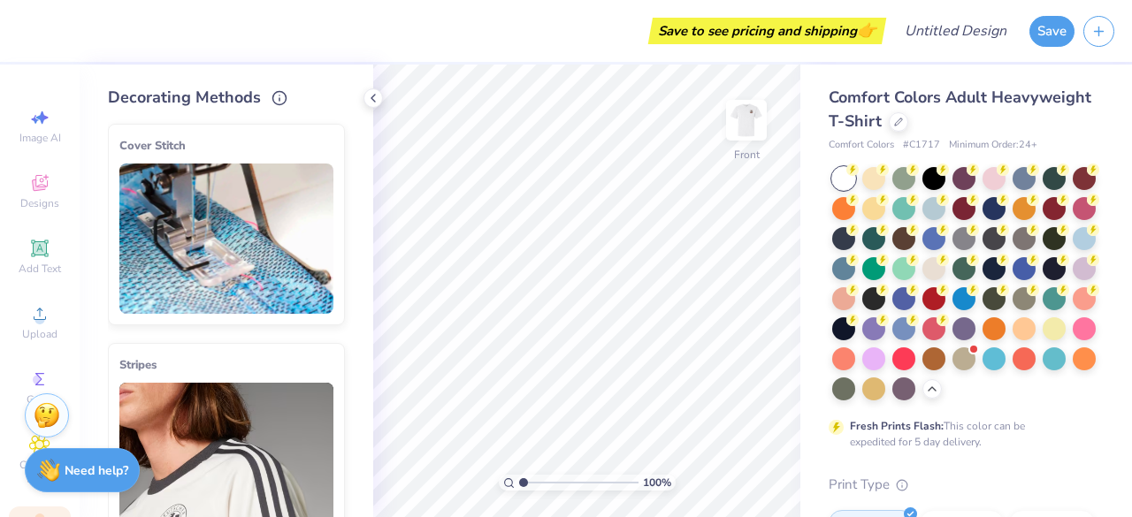
scroll to position [241, 0]
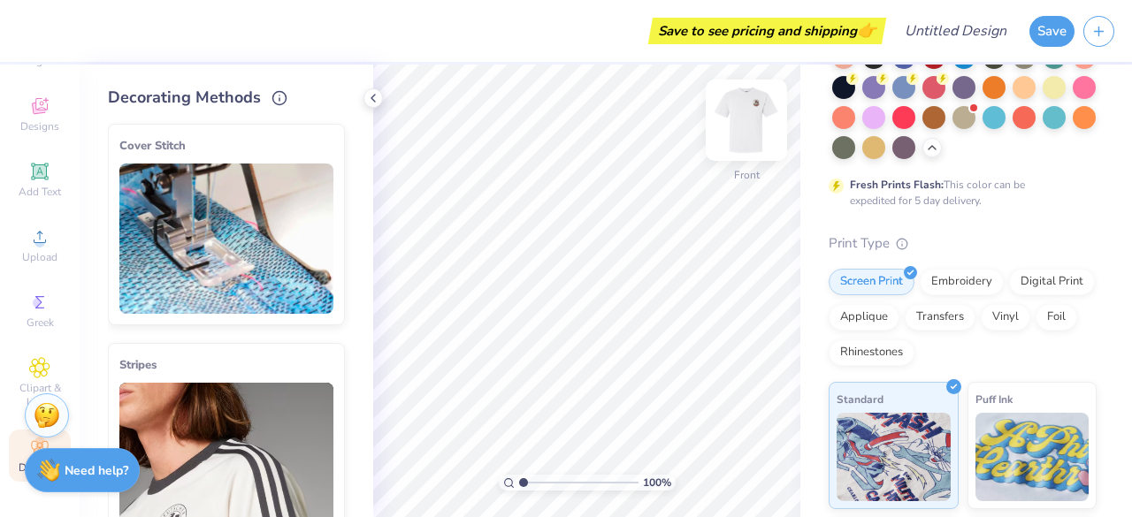
click at [748, 125] on img at bounding box center [746, 120] width 71 height 71
click at [751, 128] on img at bounding box center [746, 120] width 71 height 71
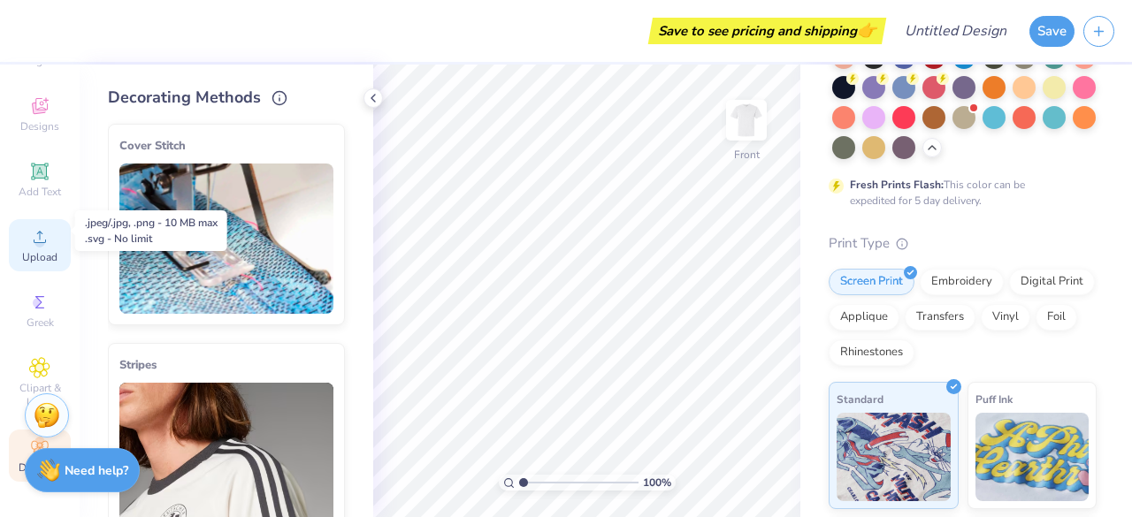
click at [31, 249] on div "Upload" at bounding box center [40, 245] width 62 height 52
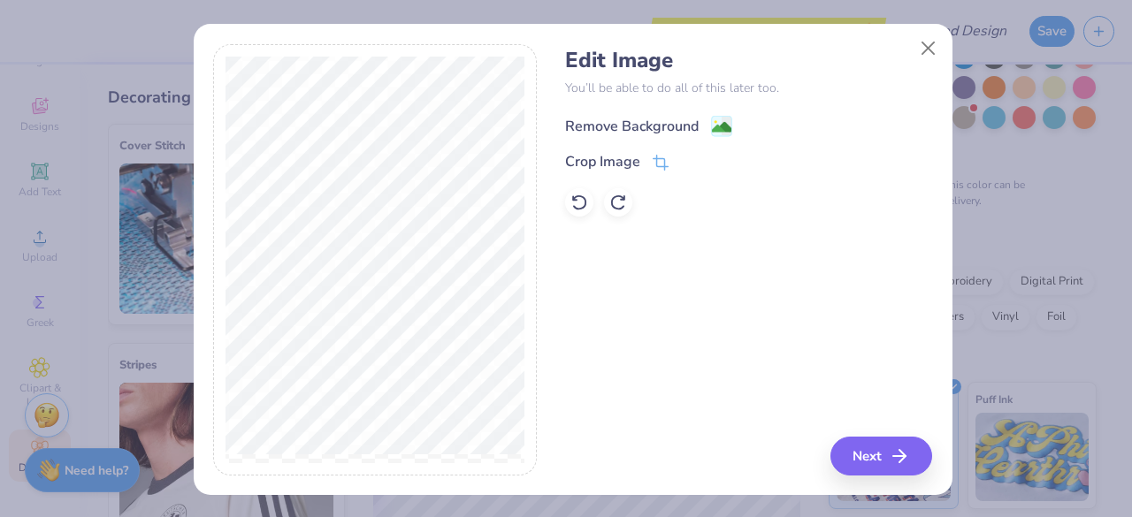
click at [634, 129] on div "Remove Background" at bounding box center [632, 126] width 134 height 21
click at [881, 456] on button "Next" at bounding box center [884, 456] width 102 height 39
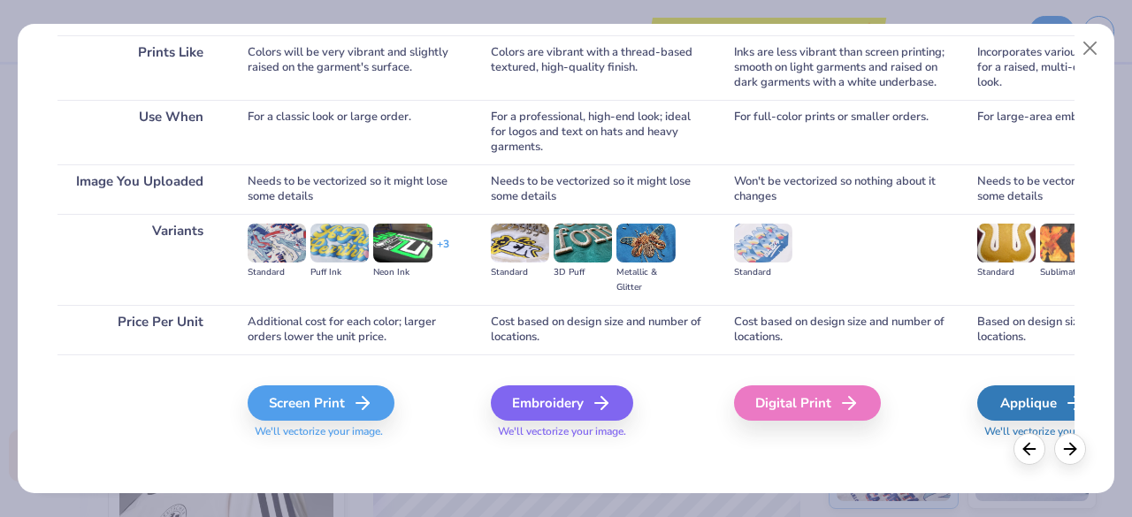
scroll to position [276, 0]
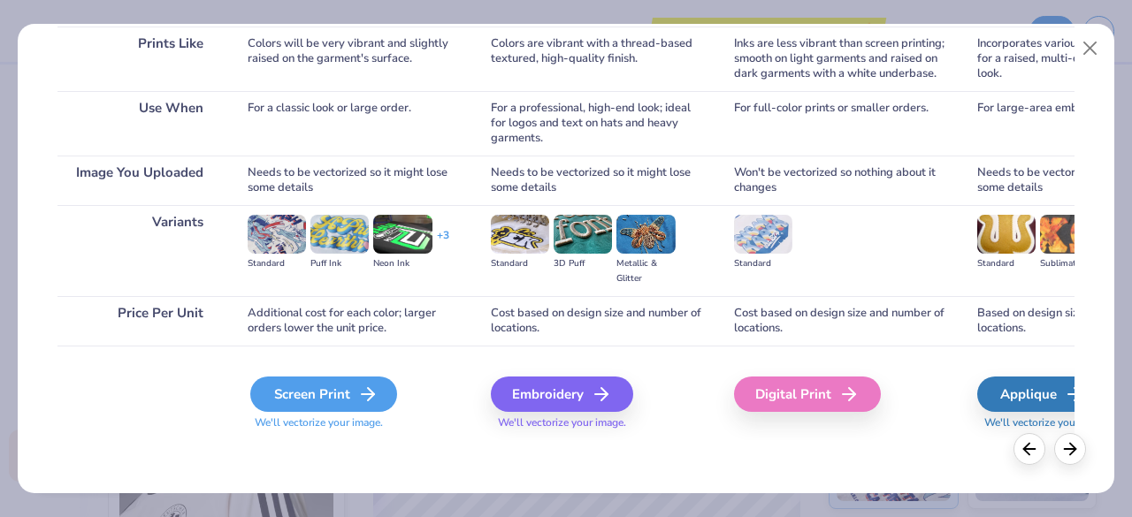
click at [299, 387] on div "Screen Print" at bounding box center [323, 394] width 147 height 35
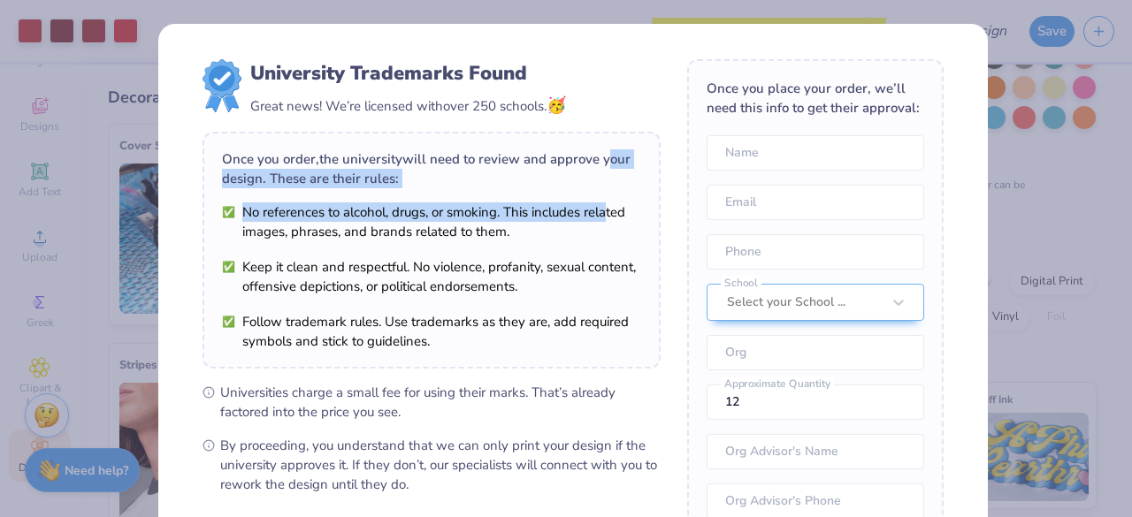
click at [601, 163] on div "Once you order, the university will need to review and approve your design. The…" at bounding box center [432, 250] width 458 height 237
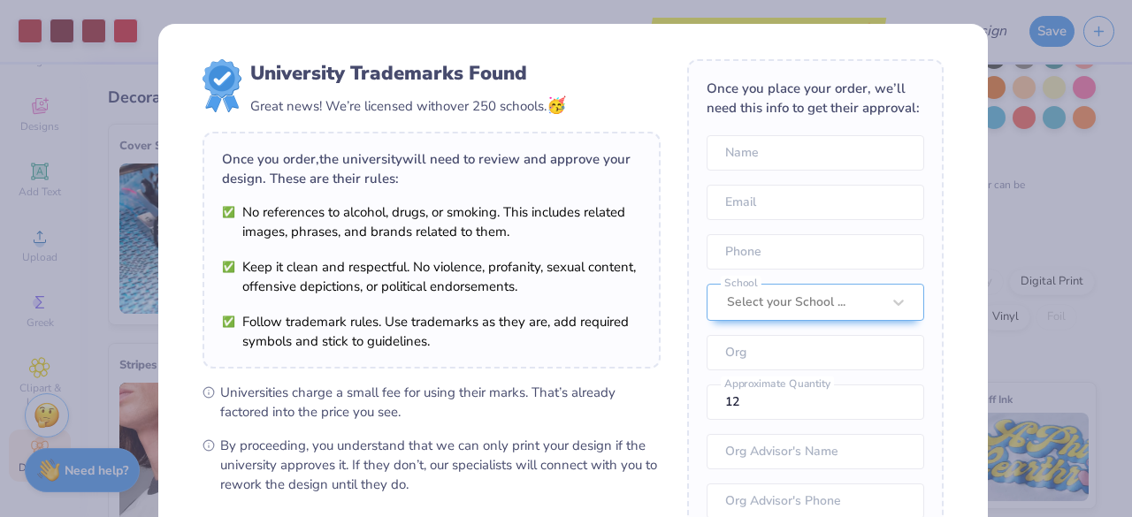
click at [1021, 184] on div "University Trademarks Found Great news! We’re licensed with over 250 schools. 🥳…" at bounding box center [566, 258] width 1132 height 517
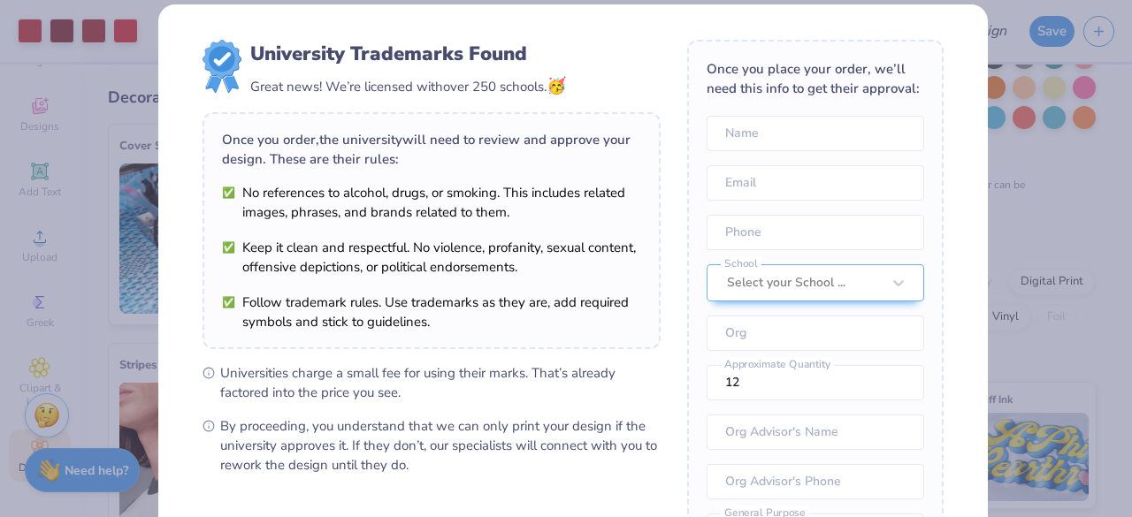
scroll to position [252, 0]
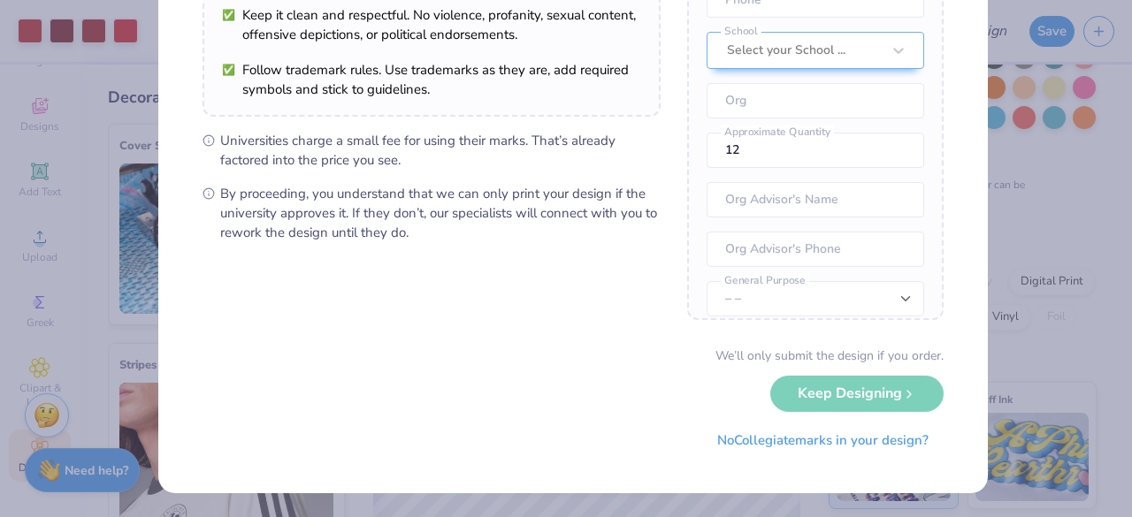
click at [910, 384] on div "We’ll only submit the design if you order. Keep Designing No Collegiate marks i…" at bounding box center [573, 402] width 741 height 111
click at [883, 394] on div "We’ll only submit the design if you order. Keep Designing No Collegiate marks i…" at bounding box center [573, 402] width 741 height 111
click at [890, 393] on div "We’ll only submit the design if you order. Keep Designing No Collegiate marks i…" at bounding box center [573, 402] width 741 height 111
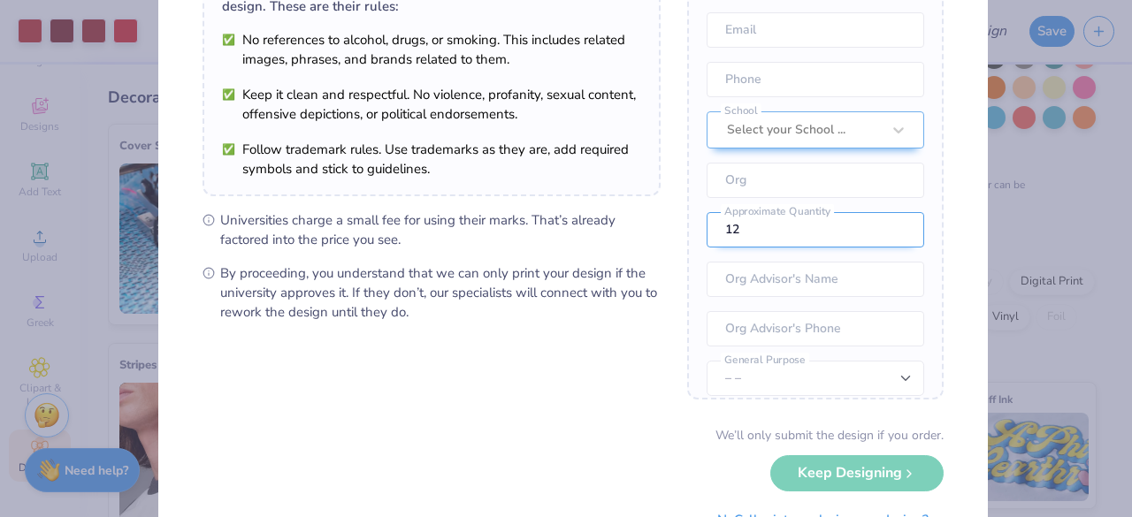
scroll to position [165, 0]
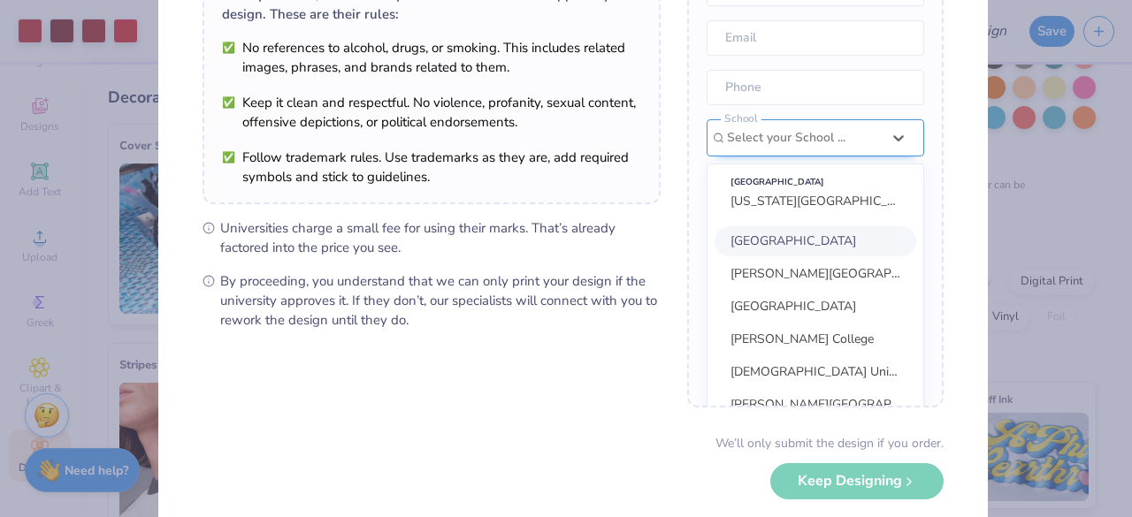
click at [809, 154] on div "Select your School ..." at bounding box center [803, 137] width 157 height 35
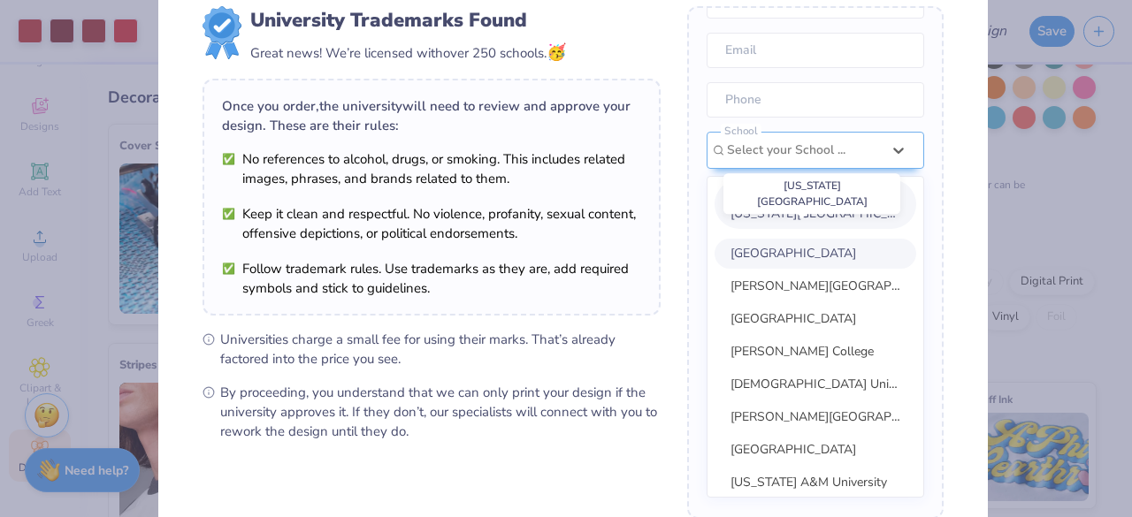
click at [794, 222] on span "[US_STATE][GEOGRAPHIC_DATA]" at bounding box center [827, 213] width 192 height 17
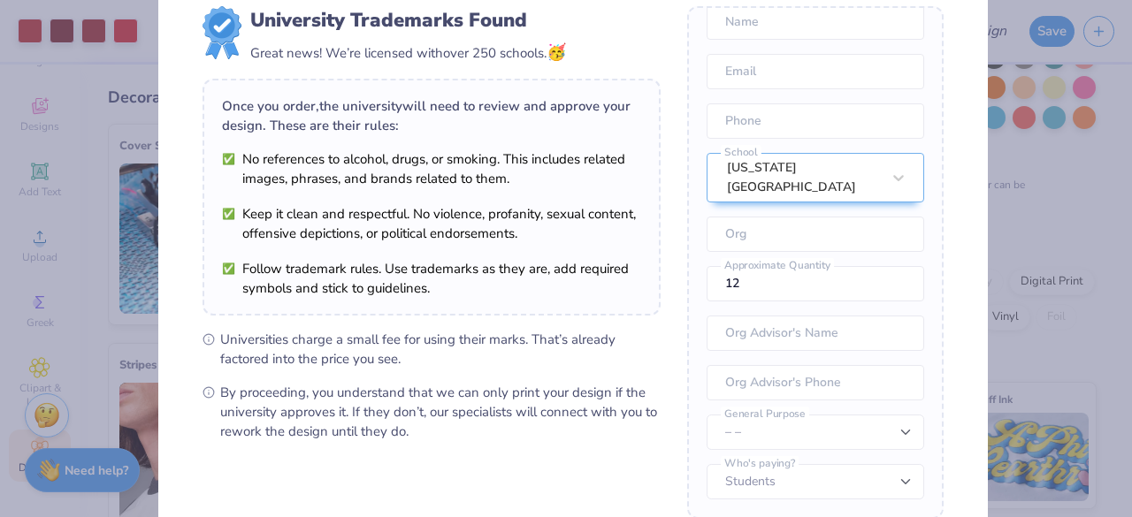
scroll to position [252, 0]
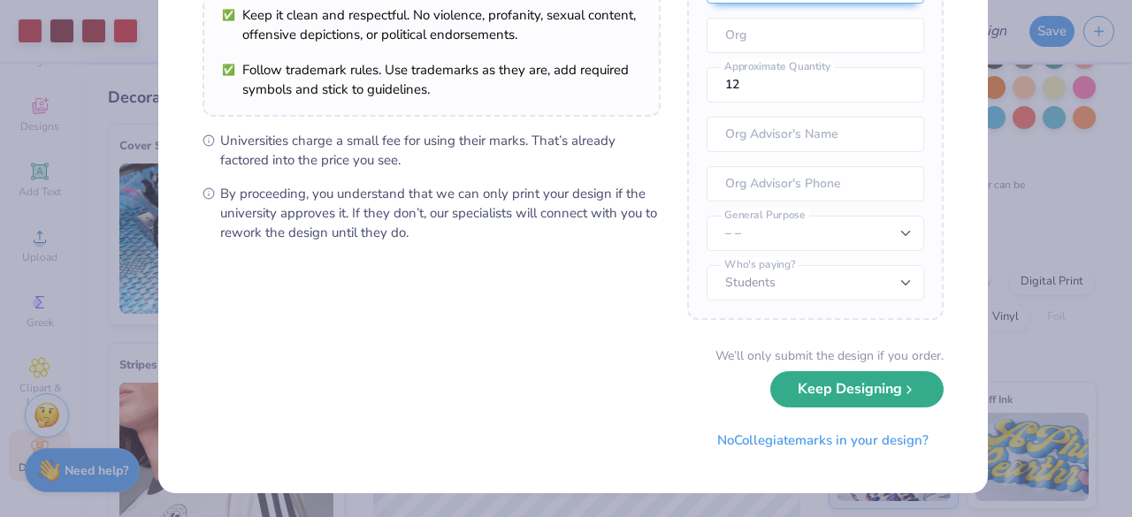
click at [824, 394] on button "Keep Designing" at bounding box center [856, 389] width 173 height 36
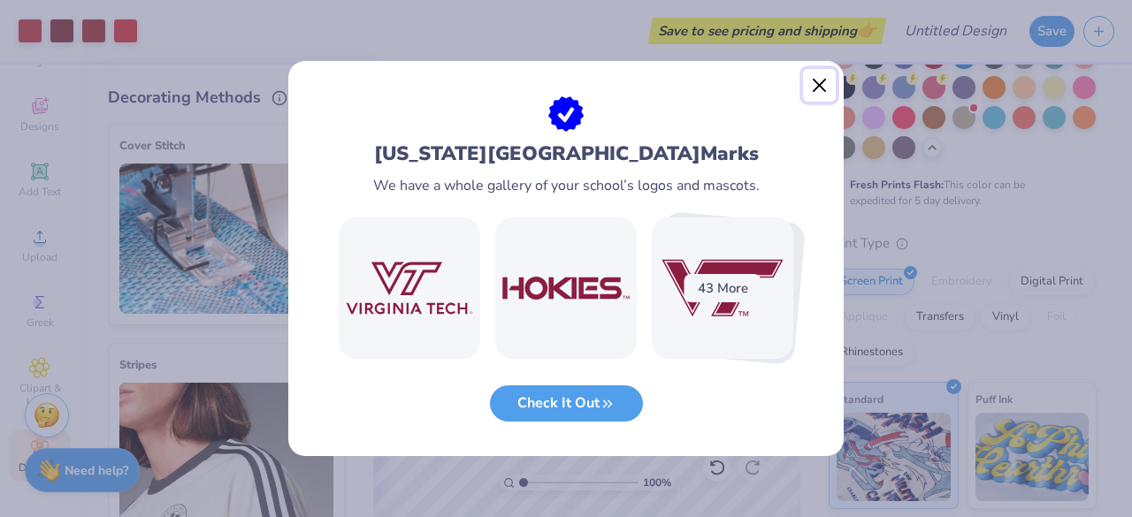
click at [811, 88] on button "Close" at bounding box center [820, 86] width 34 height 34
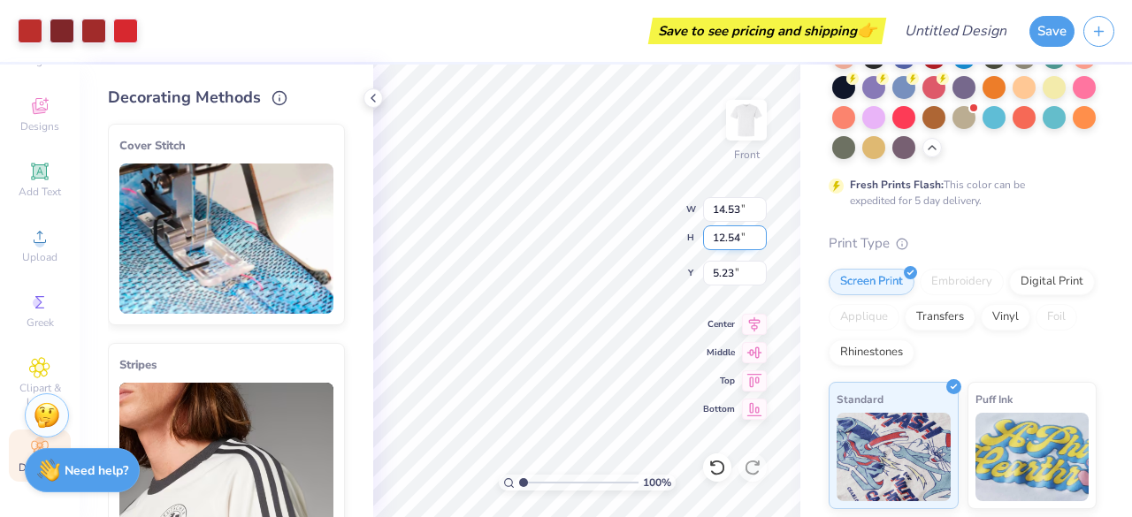
type input "5.23"
click at [800, 226] on div "Comfort Colors Adult Heavyweight T-Shirt Comfort Colors # C1717 Minimum Order: …" at bounding box center [966, 302] width 332 height 959
type input "13.61"
type input "11.74"
type input "6.02"
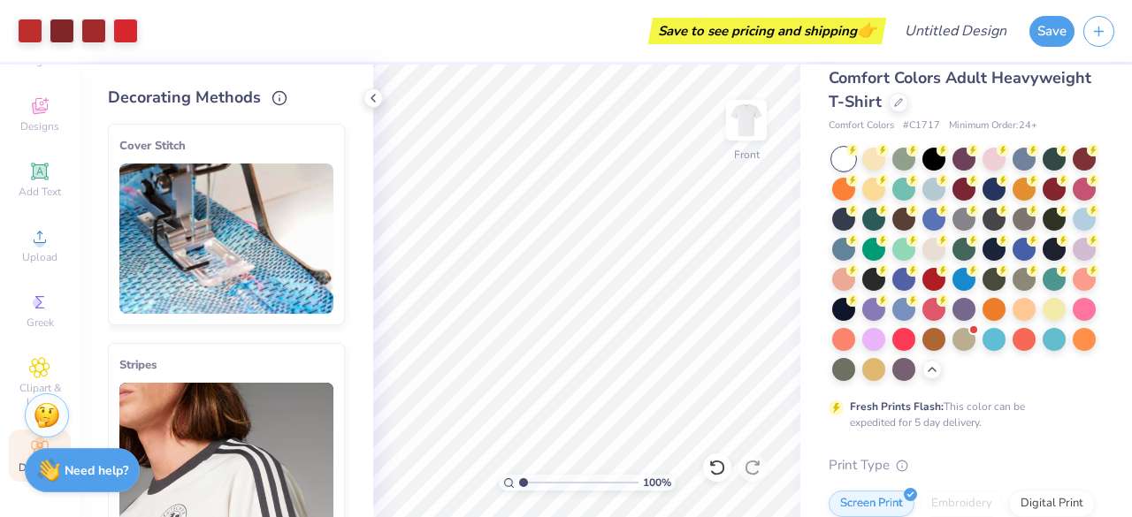
scroll to position [20, 0]
click at [883, 156] on div at bounding box center [873, 156] width 23 height 23
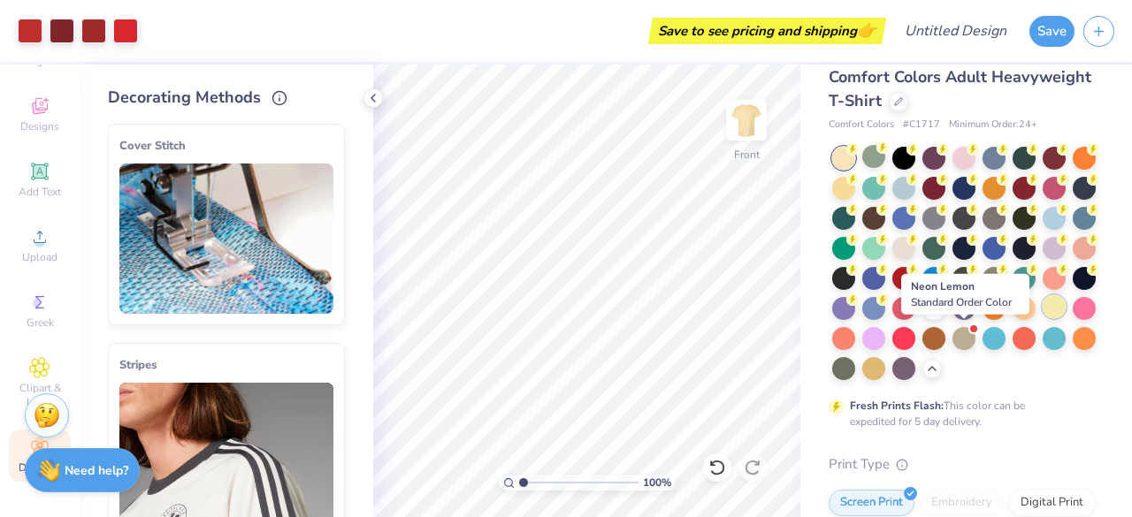
click at [1043, 318] on div at bounding box center [1054, 306] width 23 height 23
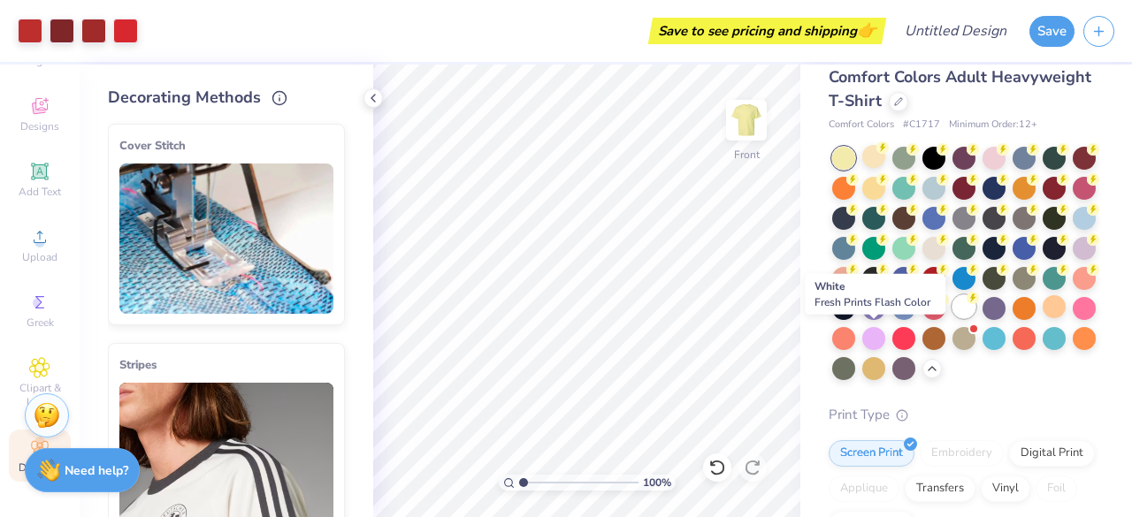
click at [953, 318] on div at bounding box center [964, 306] width 23 height 23
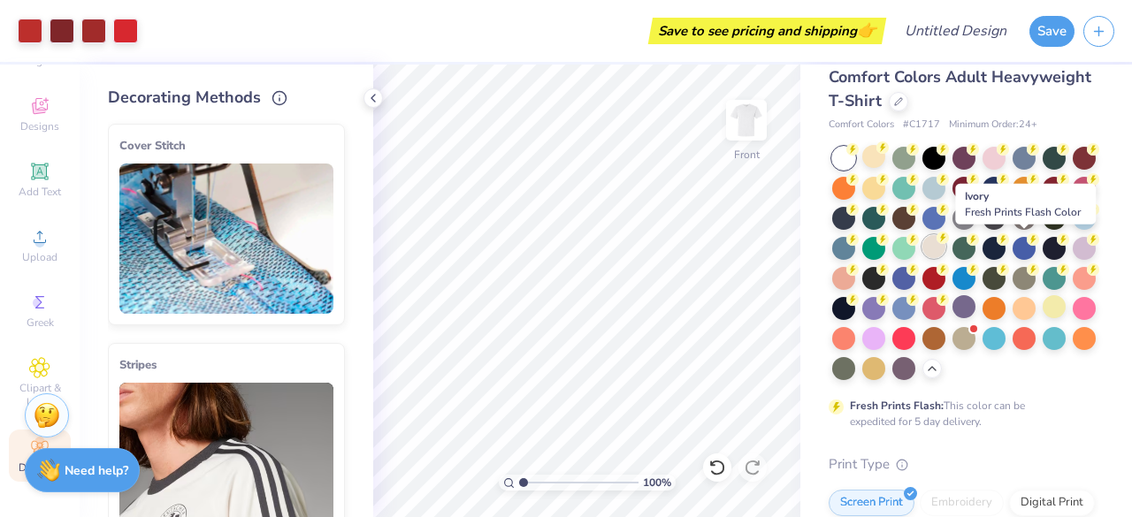
click at [945, 245] on div at bounding box center [933, 246] width 23 height 23
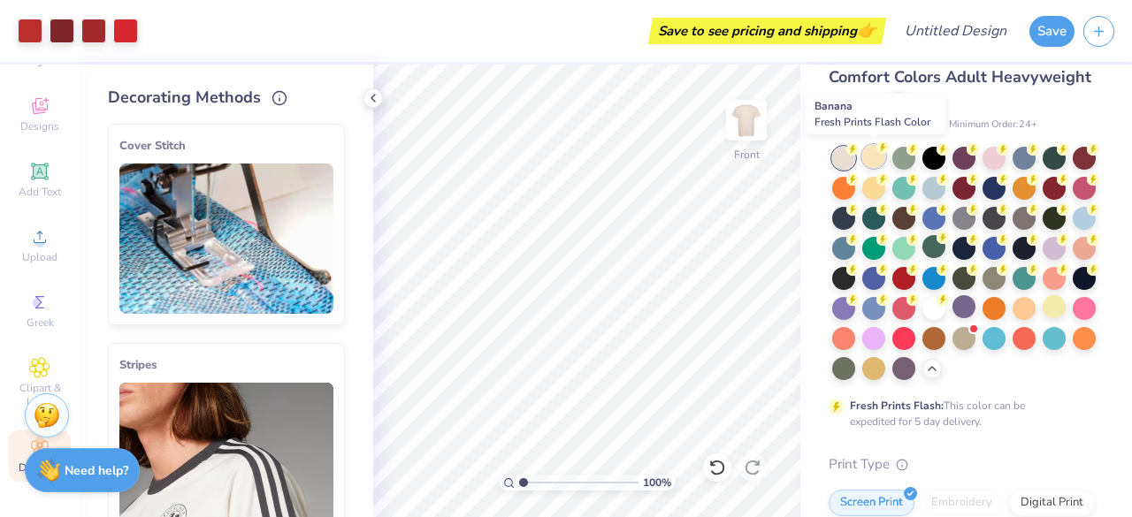
click at [874, 159] on div at bounding box center [873, 156] width 23 height 23
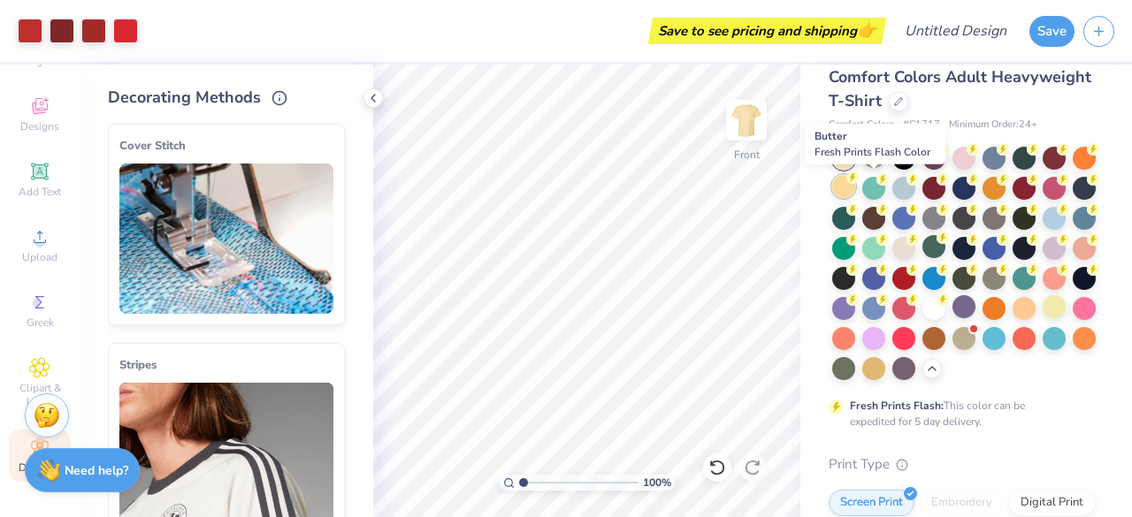
click at [855, 187] on div at bounding box center [843, 186] width 23 height 23
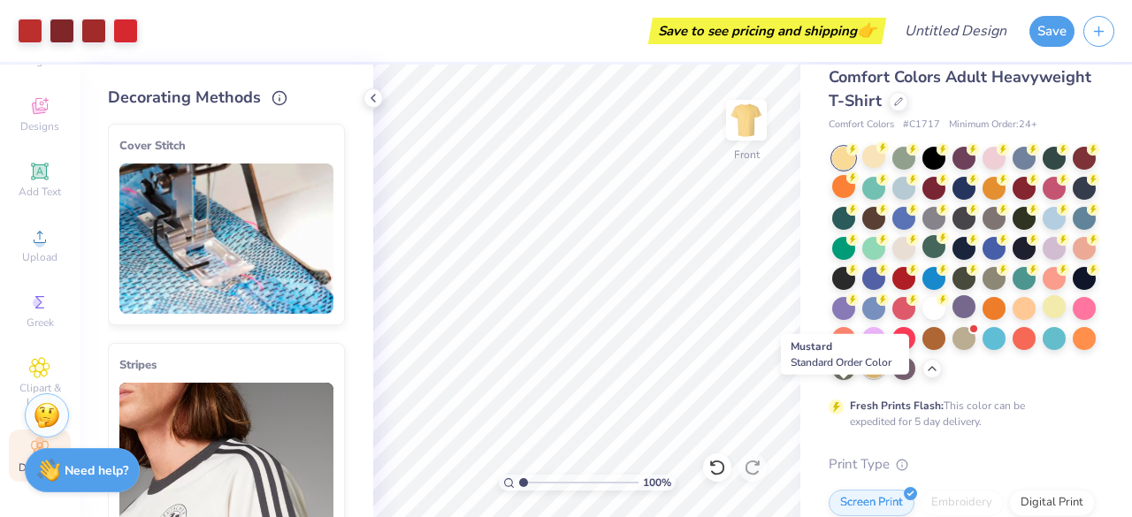
click at [862, 379] on div at bounding box center [873, 367] width 23 height 23
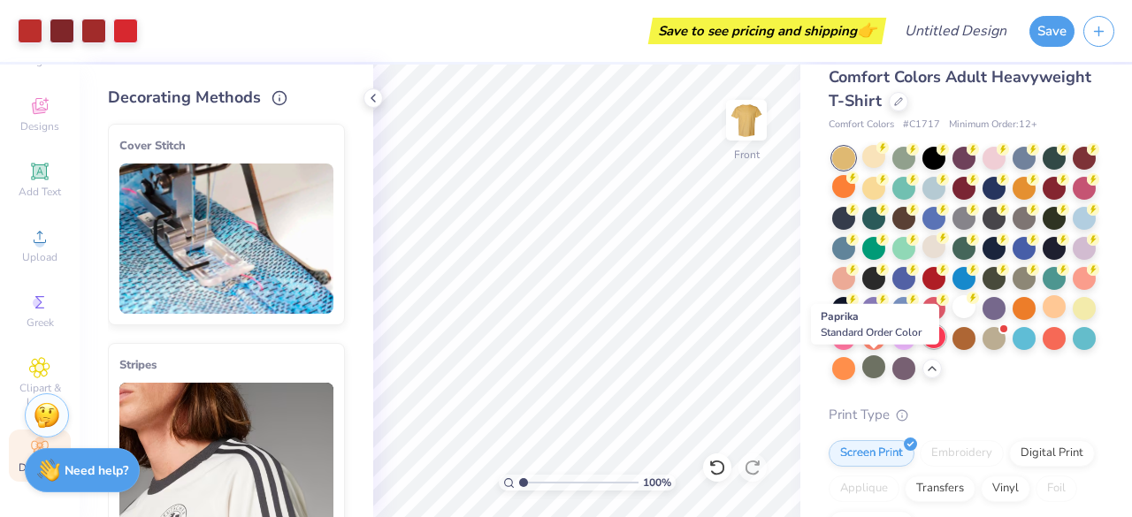
click at [922, 348] on div at bounding box center [933, 336] width 23 height 23
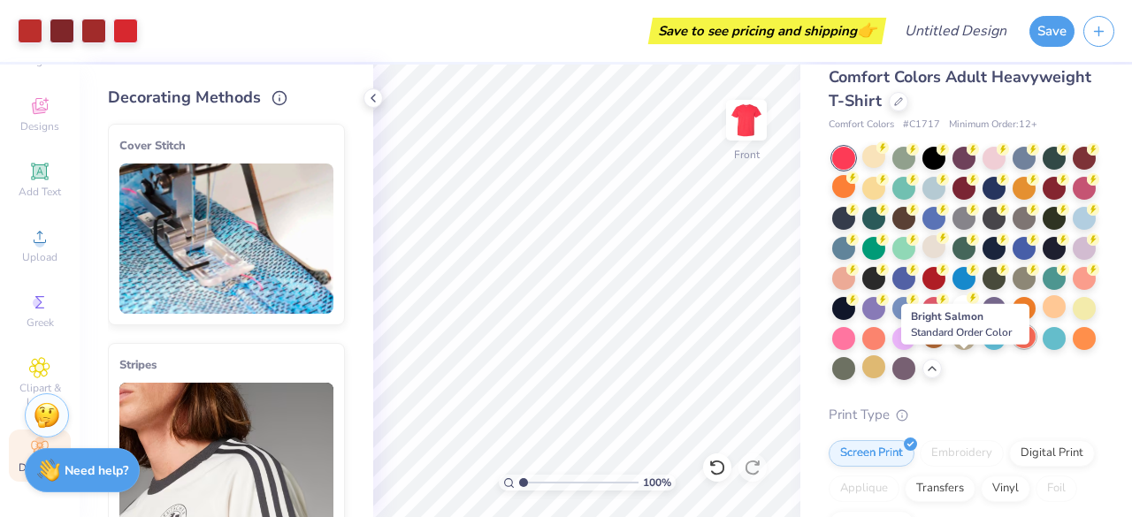
click at [1013, 348] on div at bounding box center [1024, 336] width 23 height 23
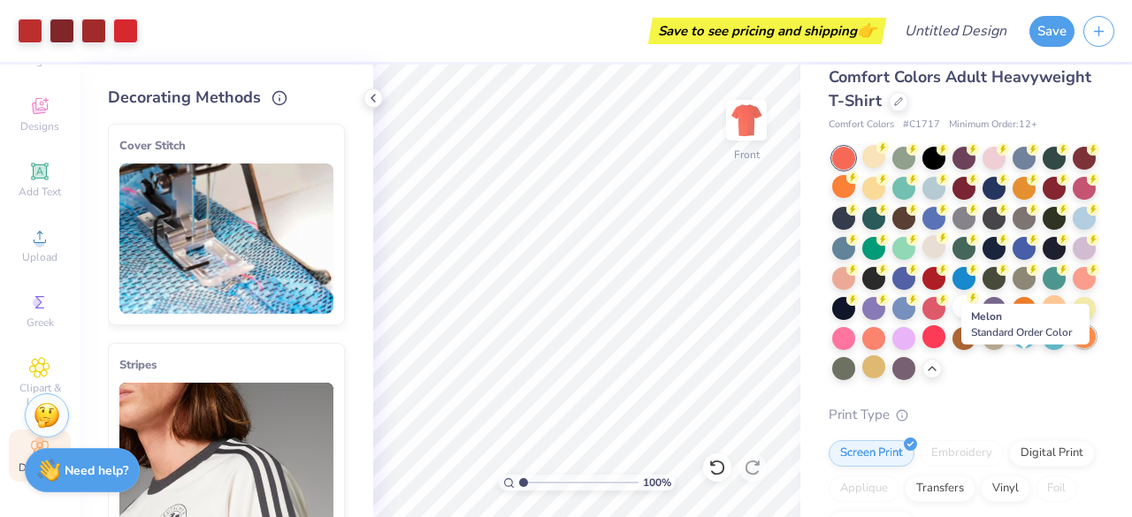
click at [1073, 348] on div at bounding box center [1084, 336] width 23 height 23
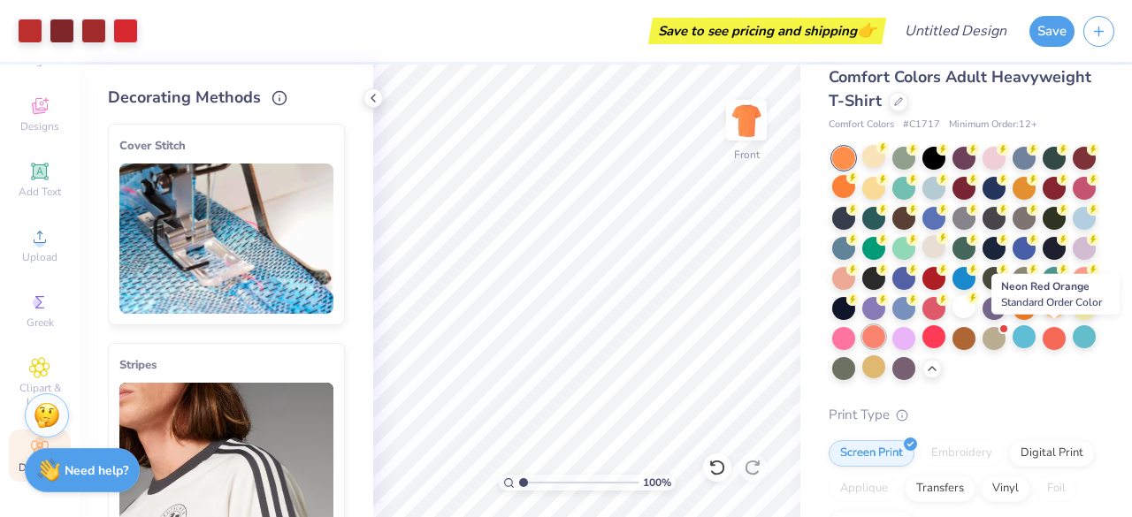
click at [885, 345] on div at bounding box center [873, 336] width 23 height 23
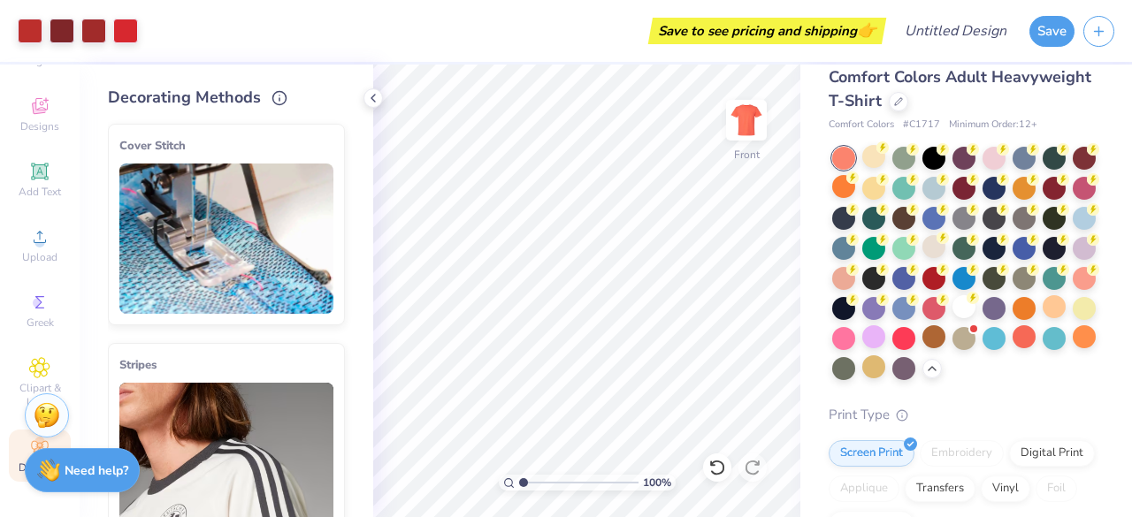
click at [1009, 340] on div at bounding box center [964, 263] width 264 height 233
click at [855, 337] on div at bounding box center [843, 336] width 23 height 23
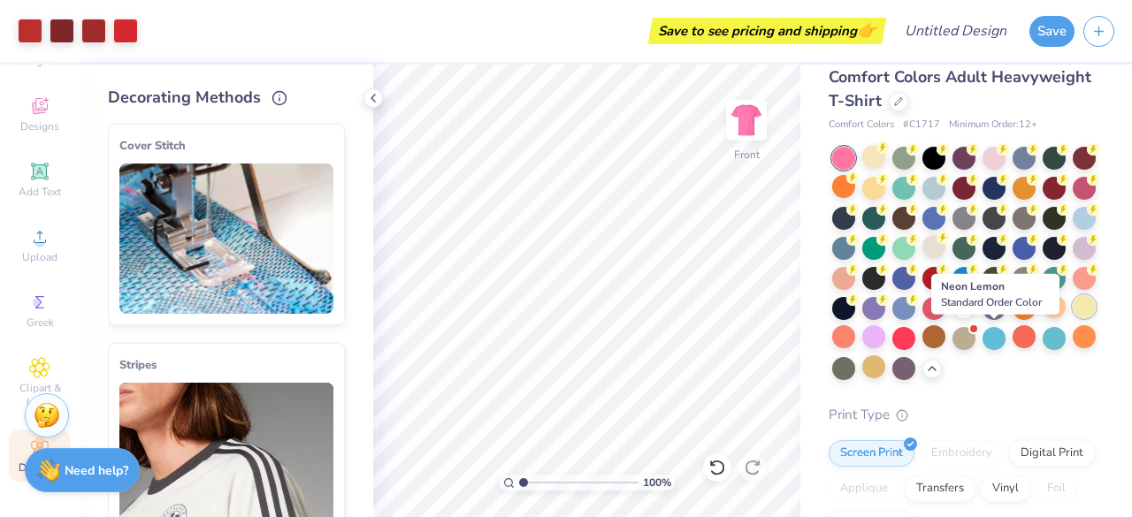
click at [1073, 318] on div at bounding box center [1084, 306] width 23 height 23
click at [1043, 318] on div at bounding box center [1054, 306] width 23 height 23
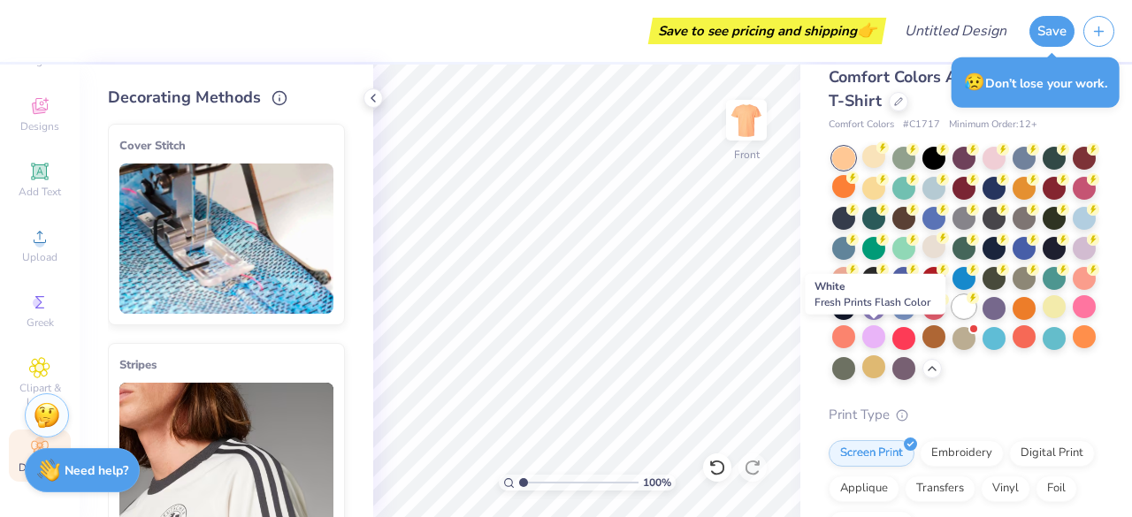
click at [953, 318] on div at bounding box center [964, 306] width 23 height 23
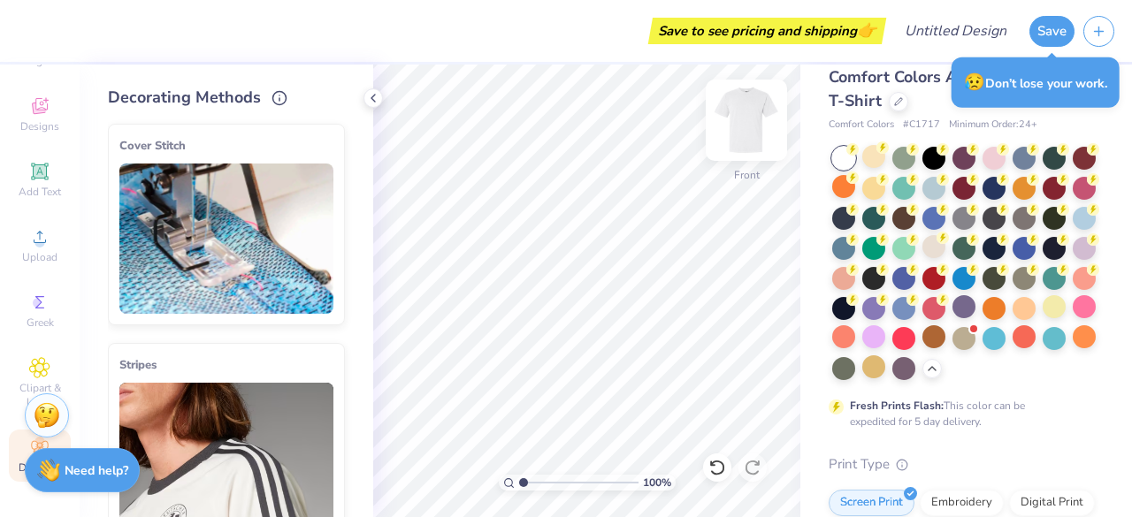
click at [746, 125] on img at bounding box center [746, 120] width 71 height 71
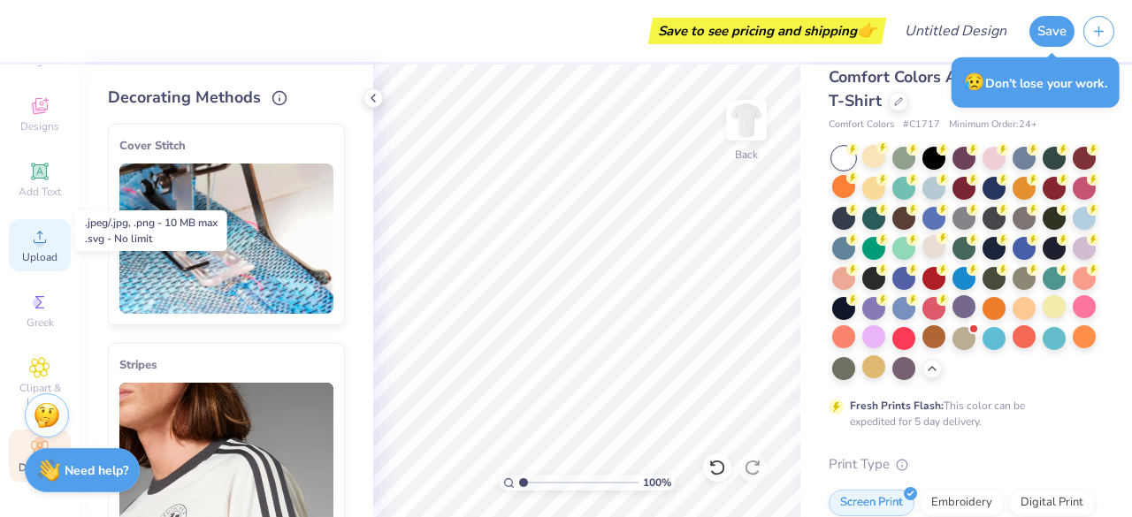
click at [30, 233] on icon at bounding box center [39, 236] width 21 height 21
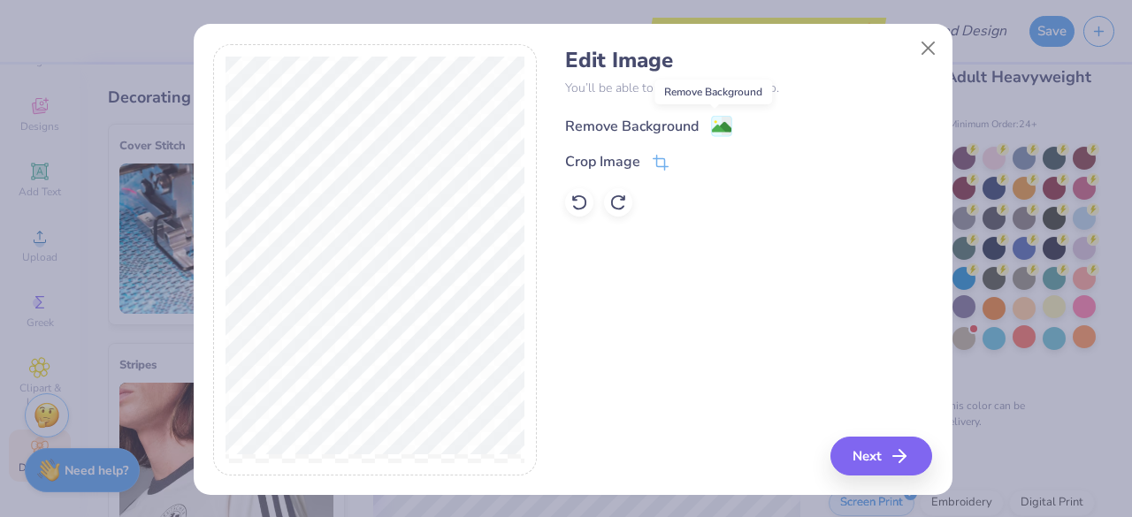
click at [712, 125] on image at bounding box center [721, 127] width 19 height 19
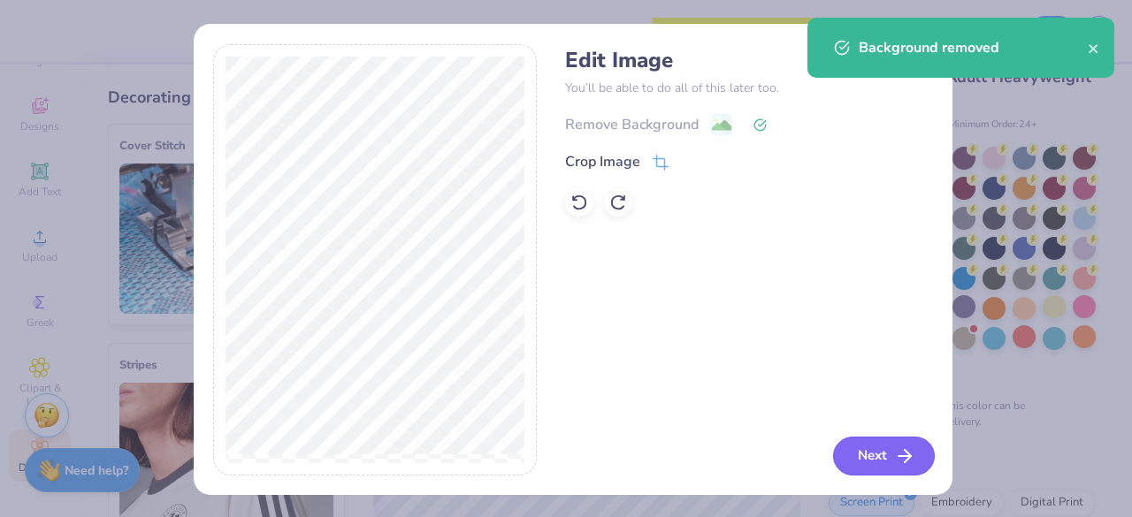
click at [861, 458] on button "Next" at bounding box center [884, 456] width 102 height 39
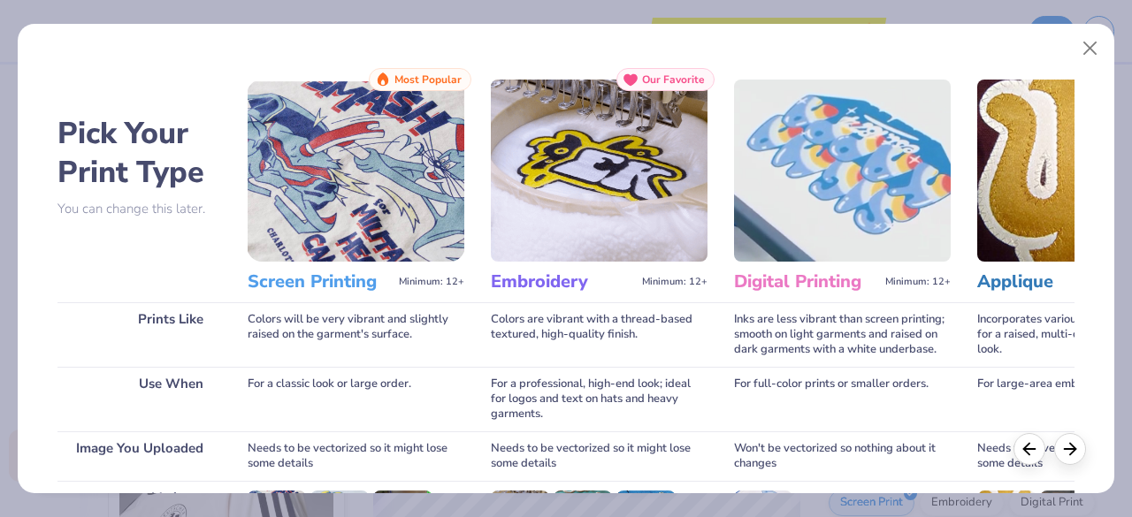
scroll to position [276, 0]
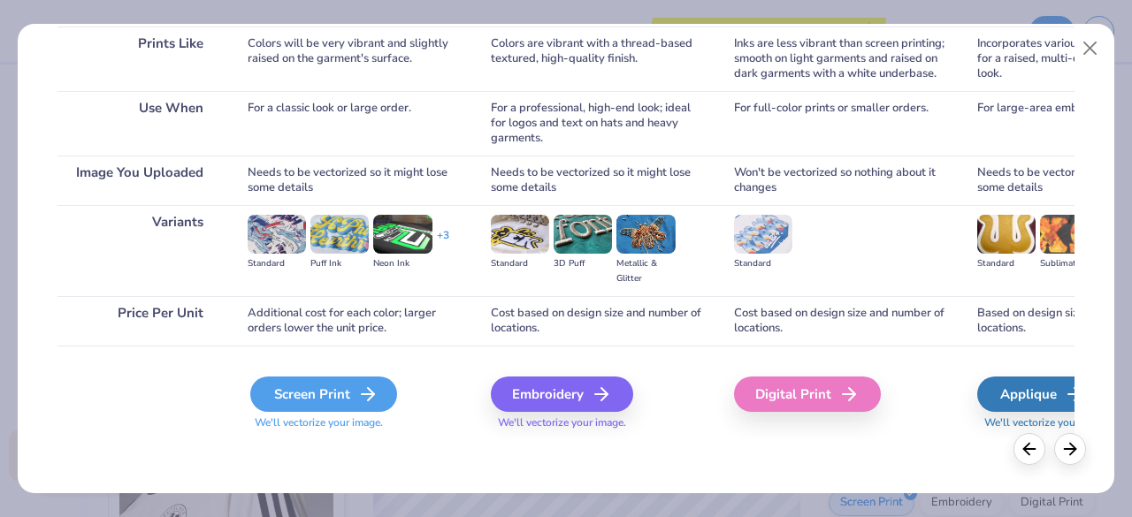
click at [307, 397] on div "Screen Print" at bounding box center [323, 394] width 147 height 35
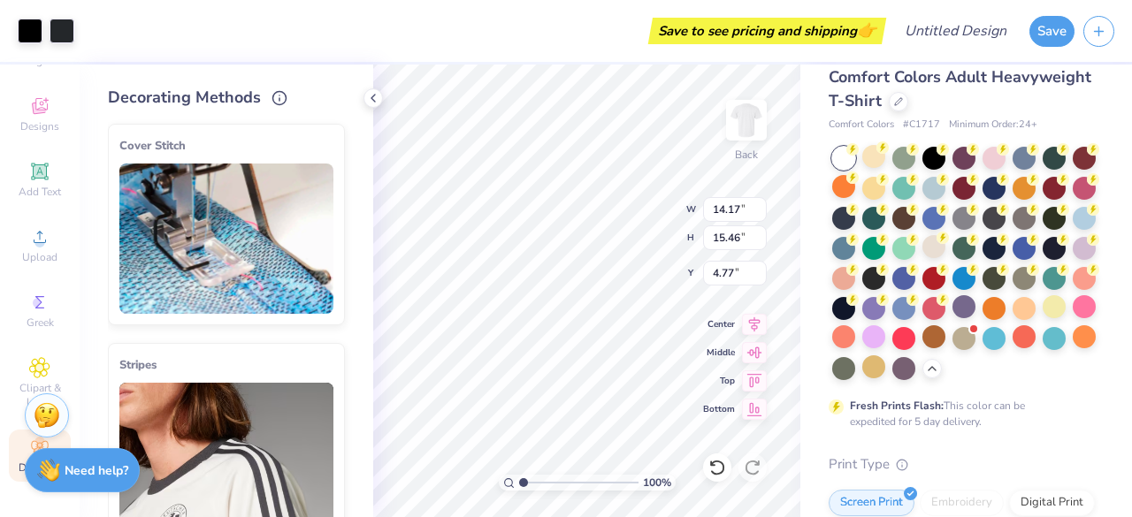
type input "4.13"
type input "4.50"
type input "3.00"
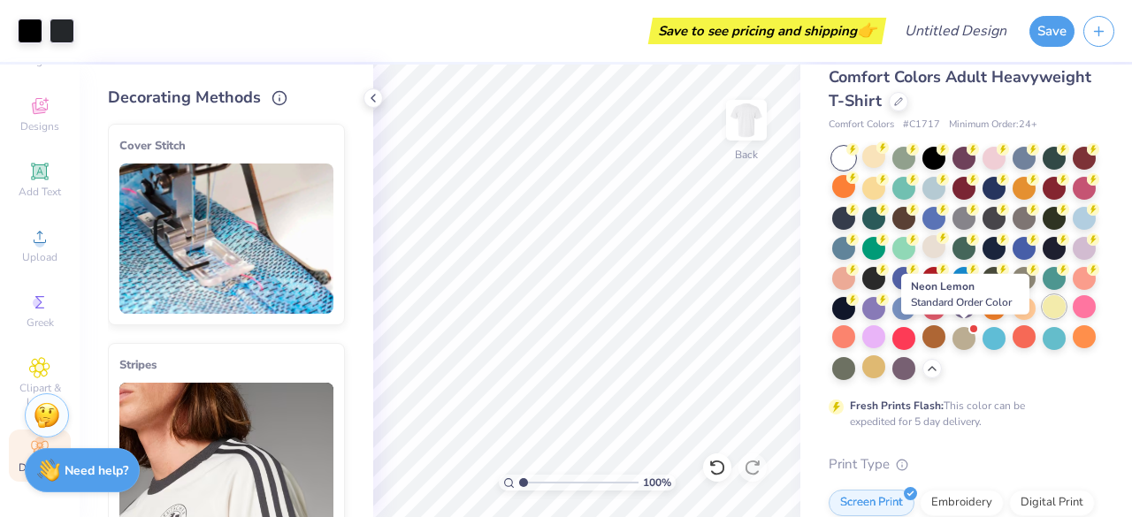
click at [1043, 318] on div at bounding box center [1054, 306] width 23 height 23
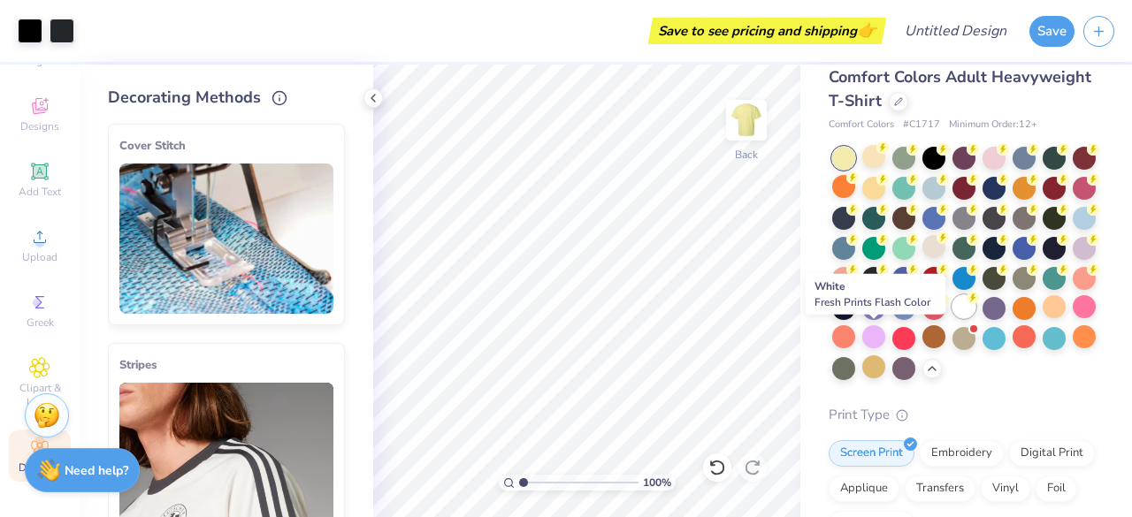
click at [953, 318] on div at bounding box center [964, 306] width 23 height 23
